Goal: Ask a question

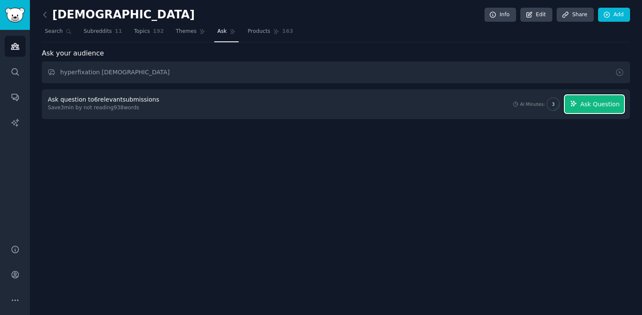
click at [588, 106] on span "Ask Question" at bounding box center [599, 104] width 39 height 9
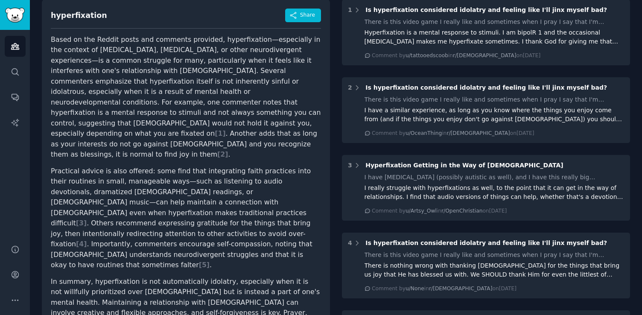
scroll to position [96, 0]
click at [273, 166] on p "Practical advice is also offered: some find that integrating faith practices in…" at bounding box center [186, 218] width 270 height 105
click at [76, 181] on p "Practical advice is also offered: some find that integrating faith practices in…" at bounding box center [186, 218] width 270 height 105
click at [157, 177] on p "Practical advice is also offered: some find that integrating faith practices in…" at bounding box center [186, 218] width 270 height 105
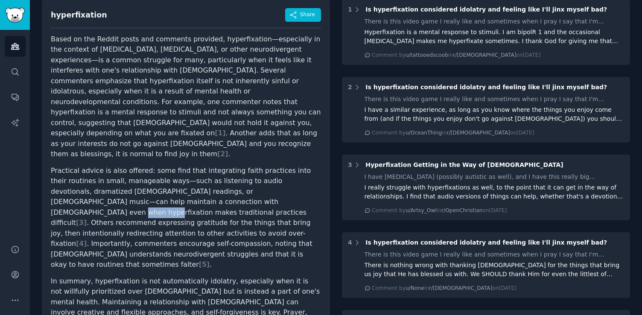
click at [157, 177] on p "Practical advice is also offered: some find that integrating faith practices in…" at bounding box center [186, 218] width 270 height 105
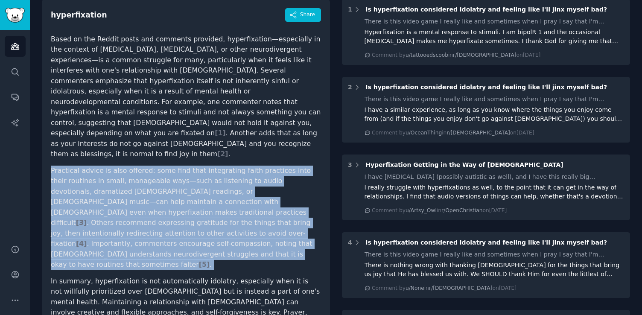
click at [157, 177] on p "Practical advice is also offered: some find that integrating faith practices in…" at bounding box center [186, 218] width 270 height 105
click at [224, 182] on p "Practical advice is also offered: some find that integrating faith practices in…" at bounding box center [186, 218] width 270 height 105
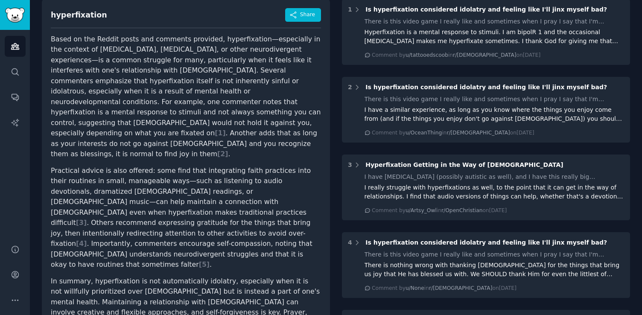
click at [122, 181] on p "Practical advice is also offered: some find that integrating faith practices in…" at bounding box center [186, 218] width 270 height 105
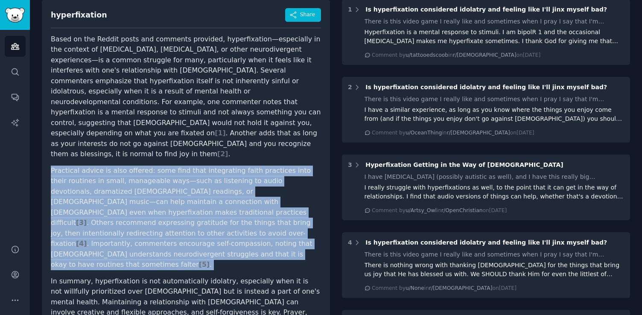
click at [122, 181] on p "Practical advice is also offered: some find that integrating faith practices in…" at bounding box center [186, 218] width 270 height 105
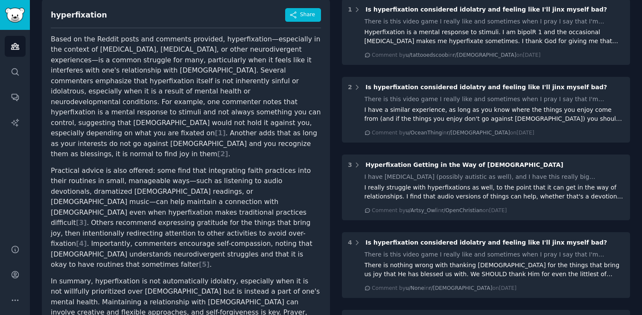
click at [184, 186] on p "Practical advice is also offered: some find that integrating faith practices in…" at bounding box center [186, 218] width 270 height 105
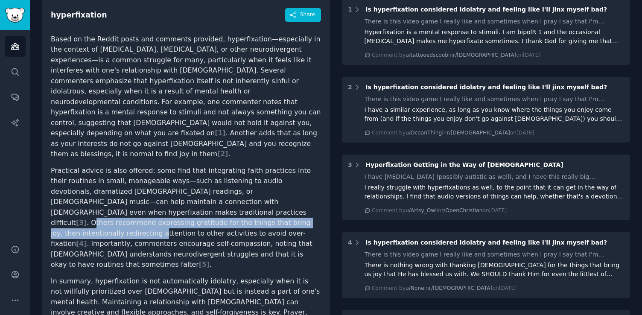
drag, startPoint x: 217, startPoint y: 183, endPoint x: 257, endPoint y: 190, distance: 40.3
click at [257, 190] on p "Practical advice is also offered: some find that integrating faith practices in…" at bounding box center [186, 218] width 270 height 105
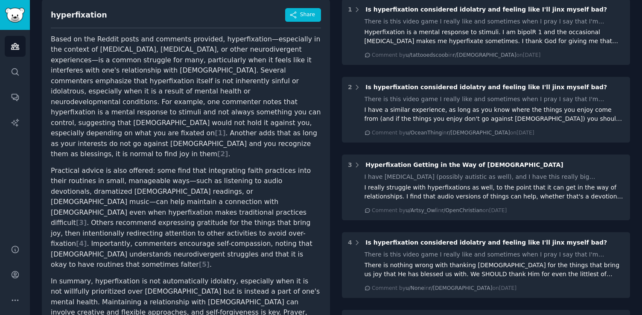
click at [208, 197] on p "Practical advice is also offered: some find that integrating faith practices in…" at bounding box center [186, 218] width 270 height 105
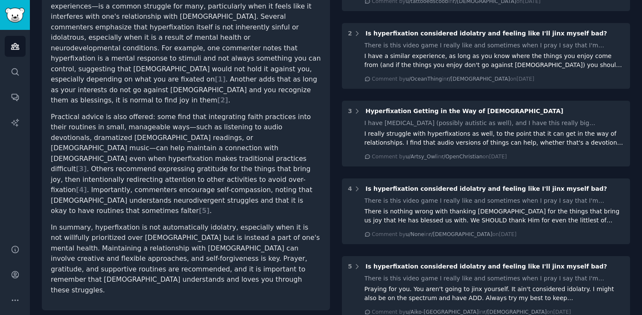
scroll to position [0, 0]
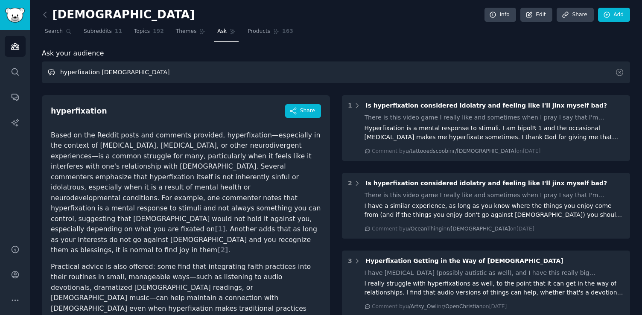
click at [118, 70] on input "hyperfixation [DEMOGRAPHIC_DATA]" at bounding box center [336, 72] width 588 height 22
click at [117, 68] on input "hyperfixation [DEMOGRAPHIC_DATA]" at bounding box center [336, 72] width 588 height 22
click at [115, 69] on input "hyperfixation [DEMOGRAPHIC_DATA]" at bounding box center [336, 72] width 588 height 22
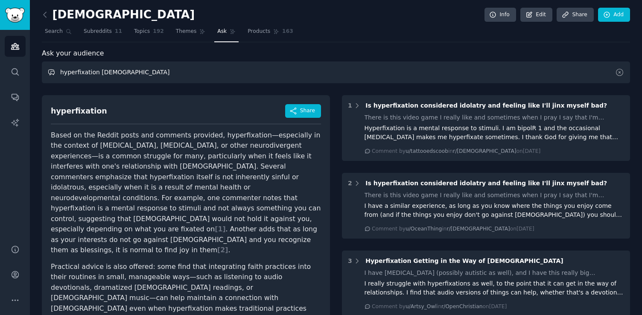
click at [115, 69] on input "hyperfixation [DEMOGRAPHIC_DATA]" at bounding box center [336, 72] width 588 height 22
type input "limerance"
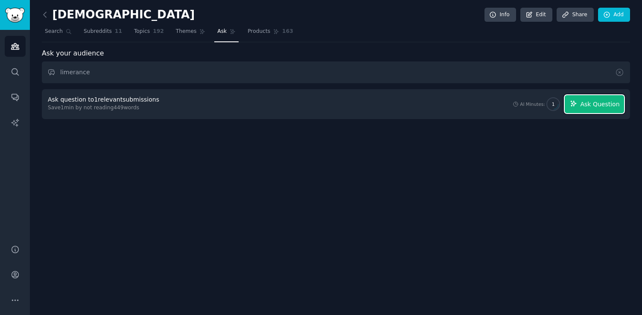
click at [590, 110] on button "Ask Question" at bounding box center [593, 104] width 59 height 18
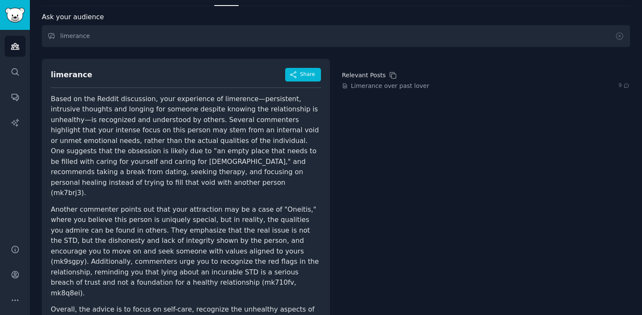
scroll to position [52, 0]
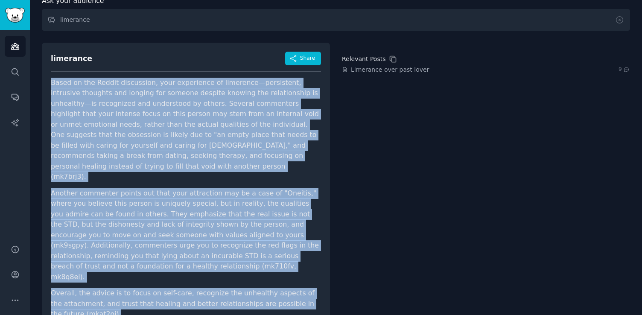
drag, startPoint x: 46, startPoint y: 81, endPoint x: 279, endPoint y: 295, distance: 316.5
click at [279, 295] on div "limerance Share Based on the Reddit discussion, your experience of limerence—pe…" at bounding box center [186, 189] width 288 height 292
click at [143, 288] on p "Overall, the advice is to focus on self-care, recognize the unhealthy aspects o…" at bounding box center [186, 304] width 270 height 32
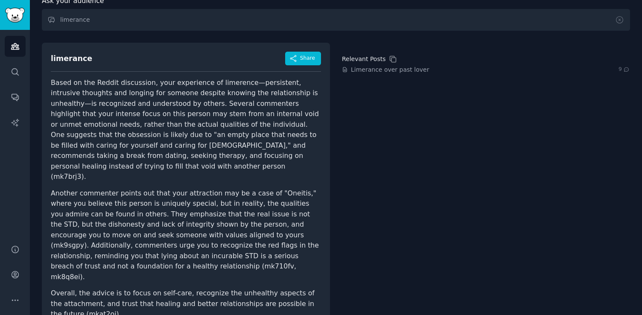
click at [122, 288] on p "Overall, the advice is to focus on self-care, recognize the unhealthy aspects o…" at bounding box center [186, 304] width 270 height 32
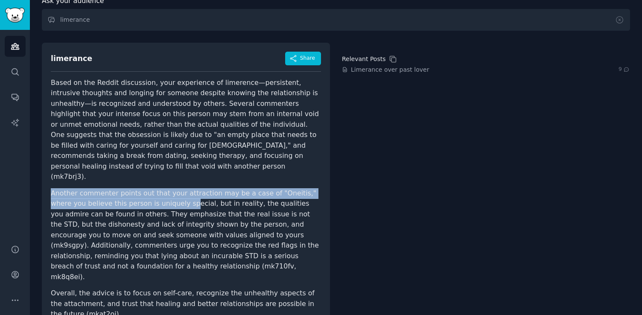
drag, startPoint x: 52, startPoint y: 169, endPoint x: 163, endPoint y: 185, distance: 112.5
click at [163, 188] on p "Another commenter points out that your attraction may be a case of "Oneitis," w…" at bounding box center [186, 235] width 270 height 94
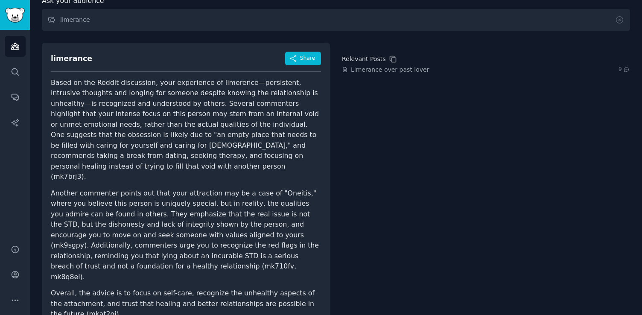
click at [222, 202] on p "Another commenter points out that your attraction may be a case of "Oneitis," w…" at bounding box center [186, 235] width 270 height 94
click at [273, 188] on p "Another commenter points out that your attraction may be a case of "Oneitis," w…" at bounding box center [186, 235] width 270 height 94
click at [183, 190] on p "Another commenter points out that your attraction may be a case of "Oneitis," w…" at bounding box center [186, 235] width 270 height 94
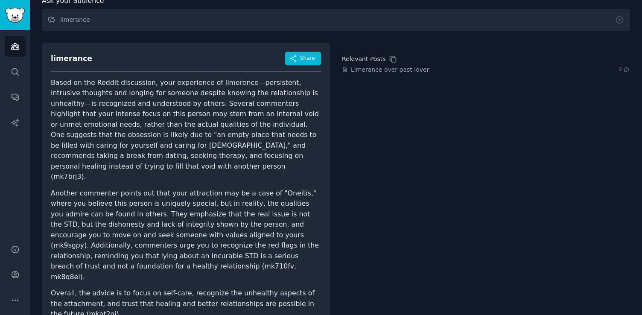
click at [221, 189] on p "Another commenter points out that your attraction may be a case of "Oneitis," w…" at bounding box center [186, 235] width 270 height 94
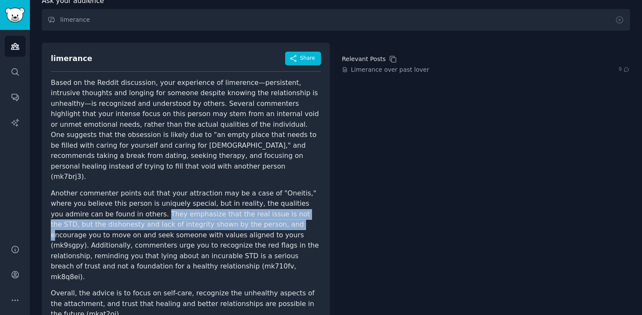
drag, startPoint x: 102, startPoint y: 195, endPoint x: 197, endPoint y: 197, distance: 95.6
click at [197, 198] on p "Another commenter points out that your attraction may be a case of "Oneitis," w…" at bounding box center [186, 235] width 270 height 94
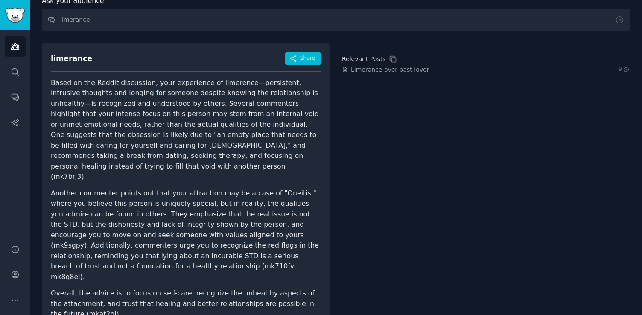
click at [181, 217] on p "Another commenter points out that your attraction may be a case of "Oneitis," w…" at bounding box center [186, 235] width 270 height 94
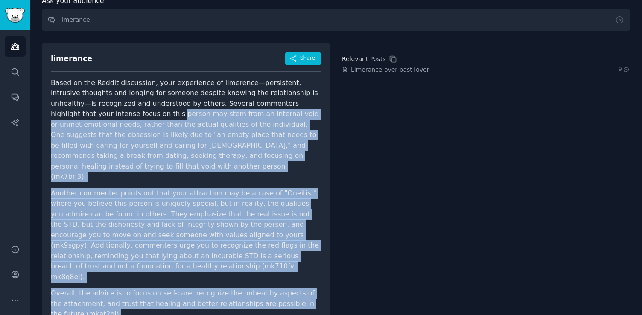
drag, startPoint x: 170, startPoint y: 291, endPoint x: 92, endPoint y: 117, distance: 191.0
click at [92, 117] on div "limerance Share Based on the Reddit discussion, your experience of limerence—pe…" at bounding box center [186, 189] width 288 height 292
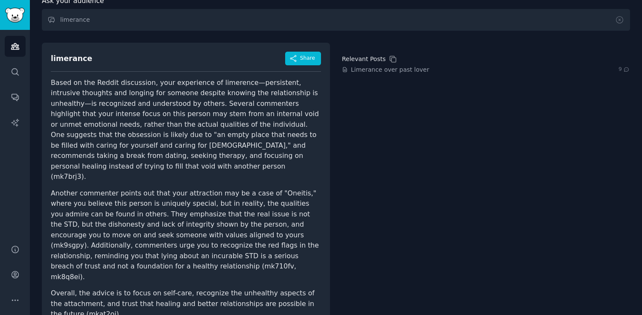
click at [82, 152] on p "Based on the Reddit discussion, your experience of limerence—persistent, intrus…" at bounding box center [186, 130] width 270 height 105
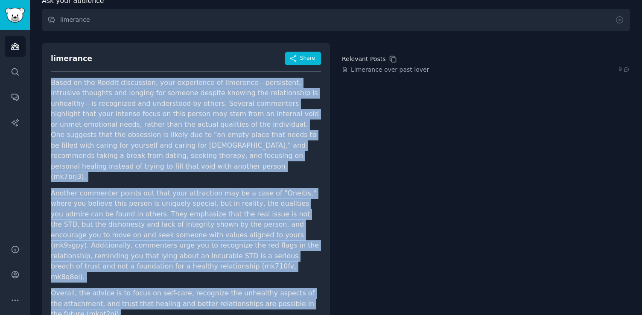
drag, startPoint x: 52, startPoint y: 83, endPoint x: 190, endPoint y: 296, distance: 254.2
click at [190, 296] on div "limerance Share Based on the Reddit discussion, your experience of limerence—pe…" at bounding box center [186, 189] width 288 height 292
copy article "Lorem ip dol Sitame consectetu, adip elitseddoe te incididun—utlaboreet, dolore…"
